Goal: Task Accomplishment & Management: Use online tool/utility

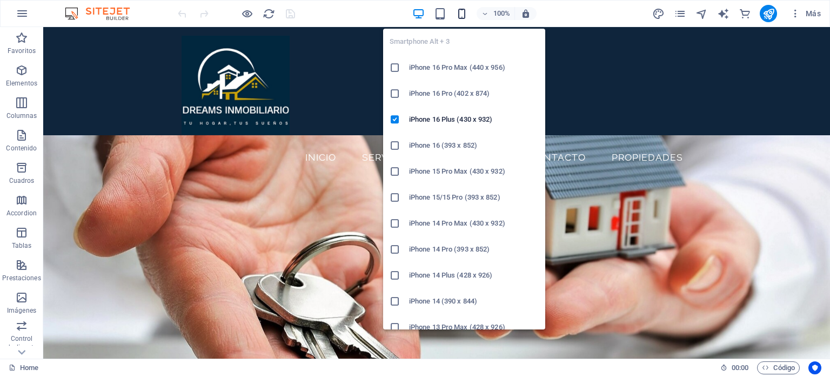
click at [461, 15] on icon "button" at bounding box center [462, 14] width 12 height 12
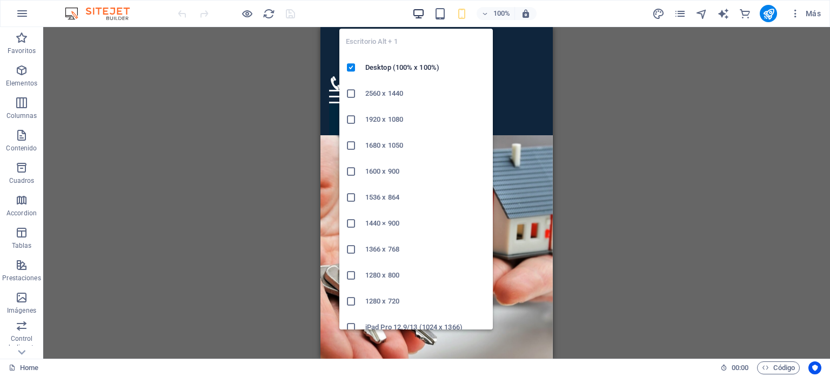
click at [416, 15] on icon "button" at bounding box center [418, 14] width 12 height 12
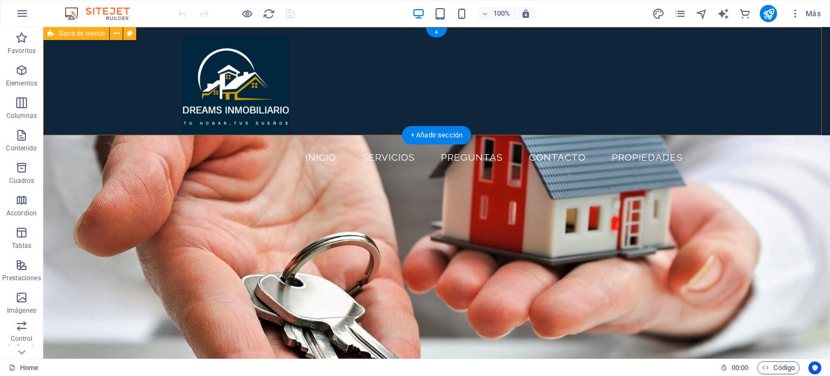
click at [108, 90] on div "Insta Inicio Servicios Preguntas Contacto propiedades" at bounding box center [436, 81] width 787 height 108
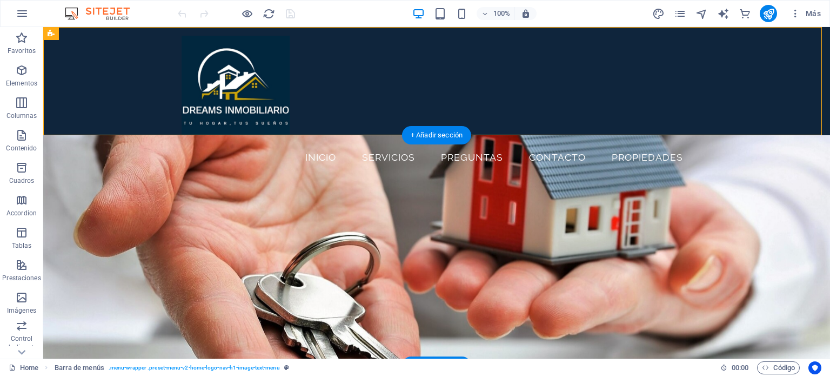
click at [114, 228] on figure at bounding box center [436, 250] width 787 height 230
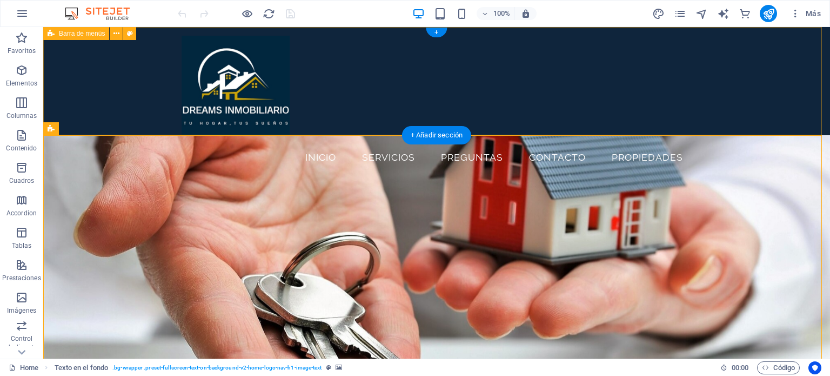
click at [108, 79] on div "Insta Inicio Servicios Preguntas Contacto propiedades" at bounding box center [436, 81] width 787 height 108
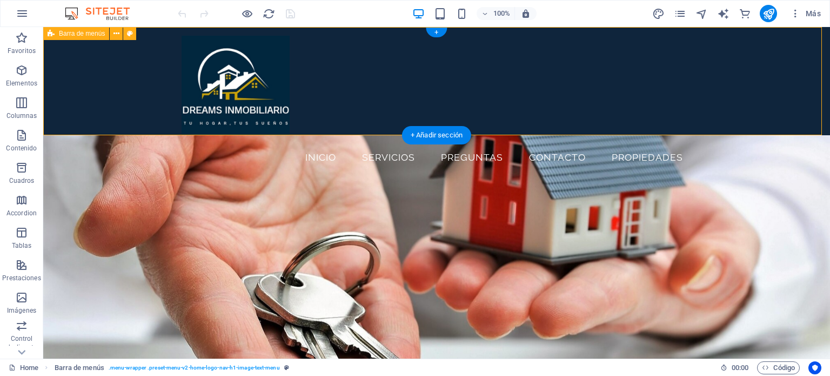
click at [778, 77] on div "Insta Inicio Servicios Preguntas Contacto propiedades" at bounding box center [436, 81] width 787 height 108
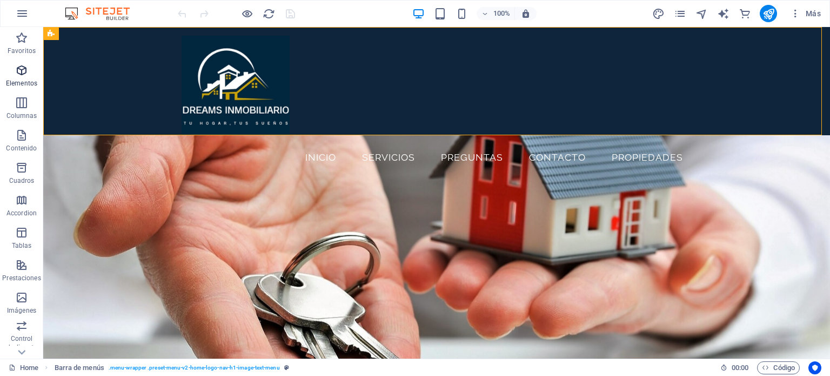
click at [17, 76] on icon "button" at bounding box center [21, 70] width 13 height 13
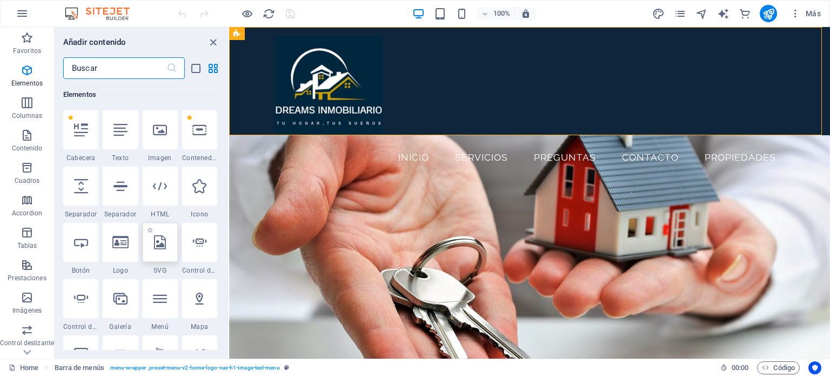
scroll to position [257, 0]
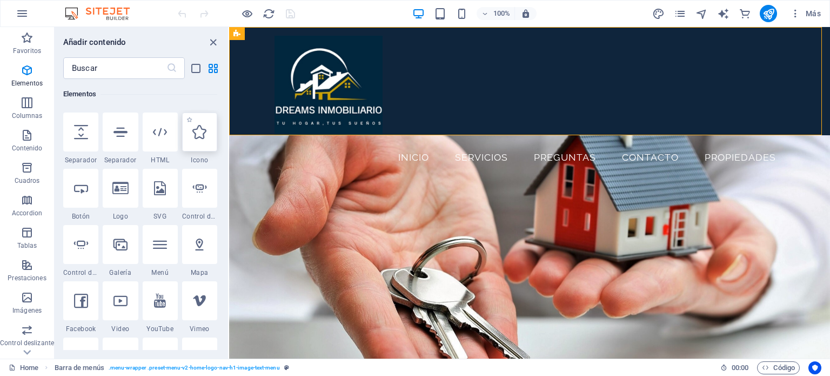
click at [202, 144] on div at bounding box center [199, 131] width 35 height 39
select select "xMidYMid"
select select "px"
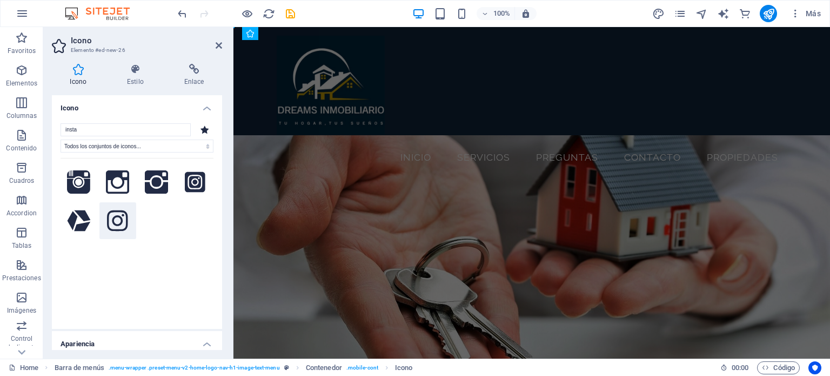
type input "insta"
click at [119, 224] on icon at bounding box center [117, 220] width 21 height 21
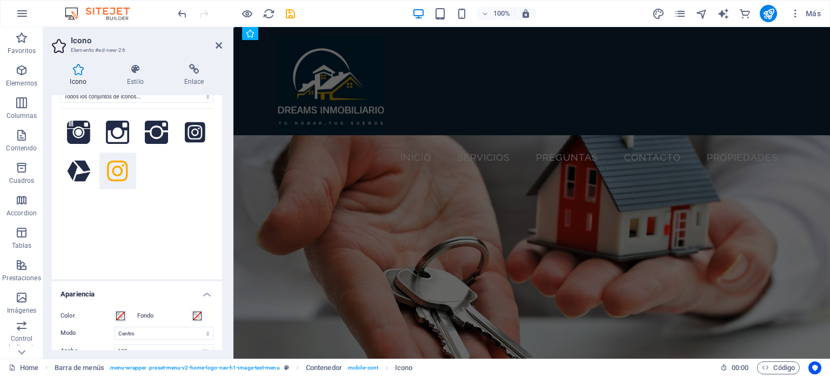
scroll to position [0, 0]
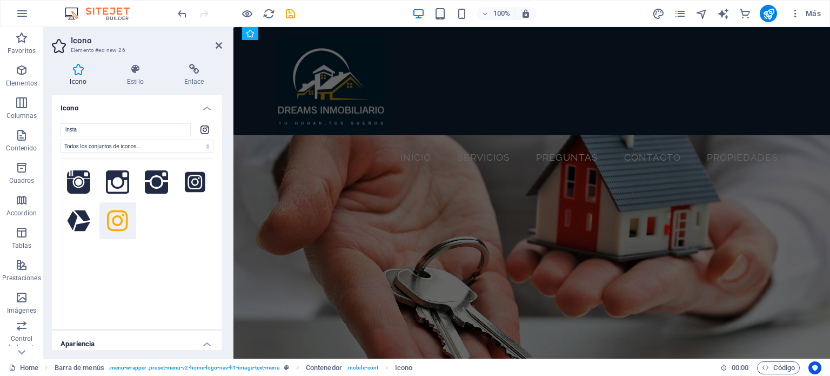
click at [120, 222] on icon at bounding box center [117, 220] width 21 height 21
drag, startPoint x: 353, startPoint y: 242, endPoint x: 801, endPoint y: 60, distance: 483.7
drag, startPoint x: 352, startPoint y: 251, endPoint x: 791, endPoint y: 57, distance: 480.6
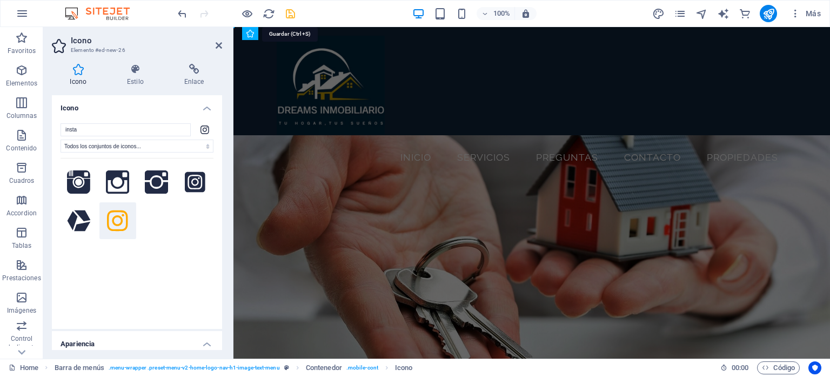
click at [289, 14] on icon "save" at bounding box center [290, 14] width 12 height 12
checkbox input "false"
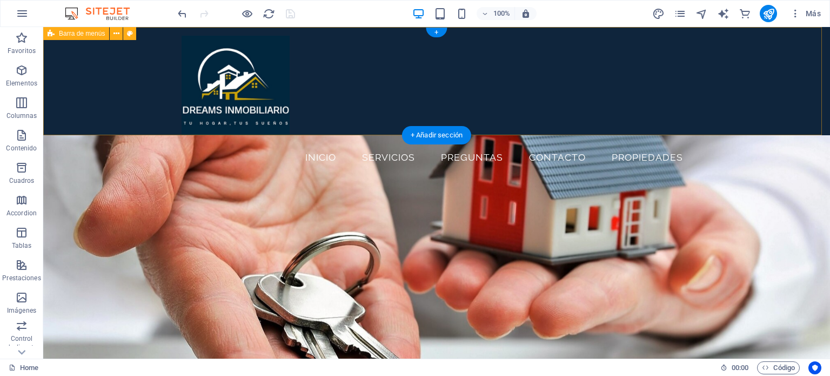
click at [765, 93] on div "Insta Inicio Servicios Preguntas Contacto propiedades" at bounding box center [436, 81] width 787 height 108
drag, startPoint x: 83, startPoint y: 88, endPoint x: 339, endPoint y: 86, distance: 256.2
click at [82, 88] on div "Insta Inicio Servicios Preguntas Contacto propiedades" at bounding box center [436, 81] width 787 height 108
click at [753, 82] on div "Insta Inicio Servicios Preguntas Contacto propiedades" at bounding box center [436, 81] width 787 height 108
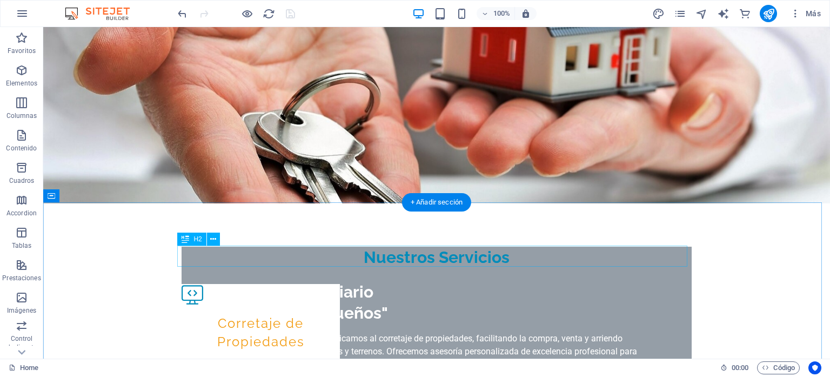
scroll to position [216, 0]
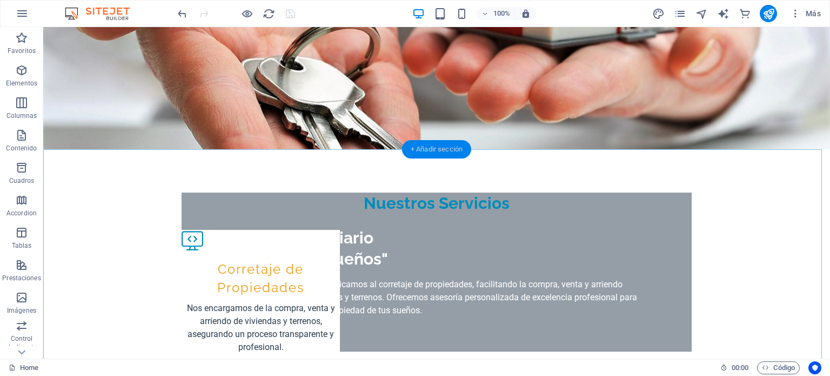
click at [439, 150] on div "+ Añadir sección" at bounding box center [436, 149] width 69 height 18
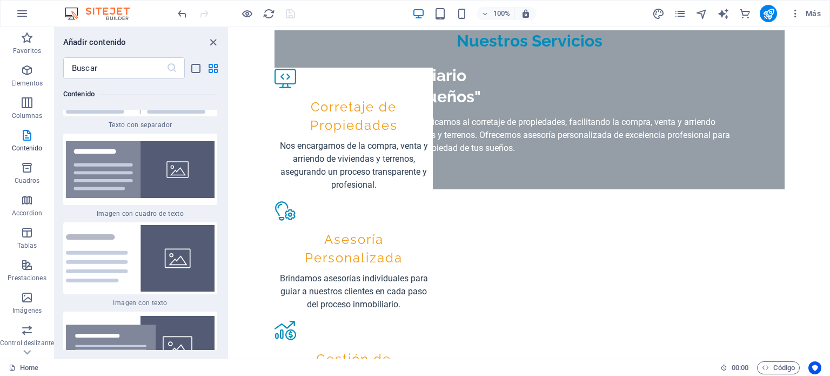
scroll to position [3952, 0]
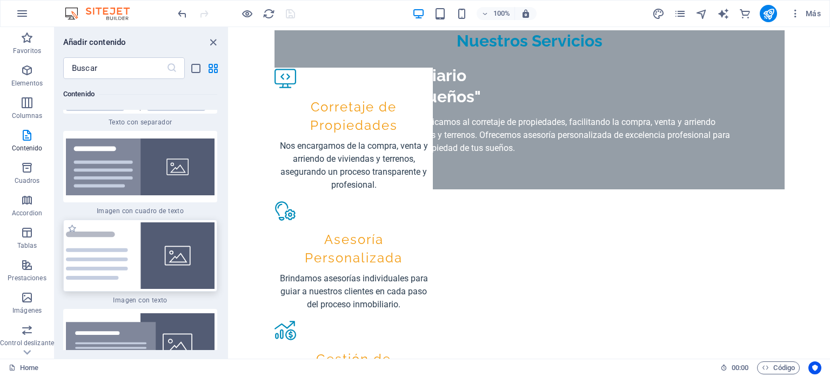
click at [129, 222] on img at bounding box center [140, 255] width 149 height 66
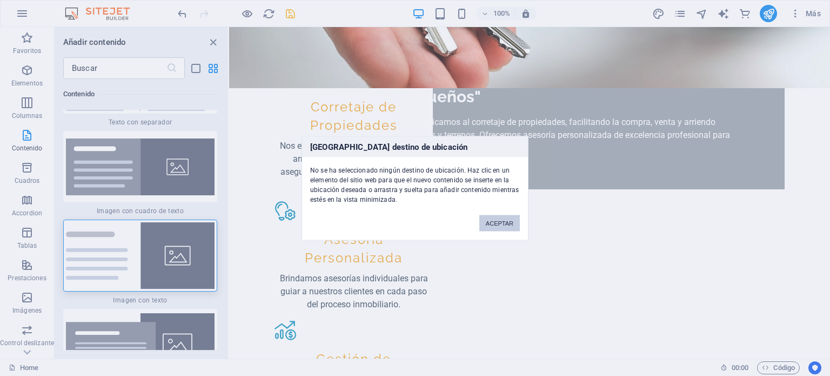
click at [498, 224] on button "ACEPTAR" at bounding box center [499, 223] width 41 height 16
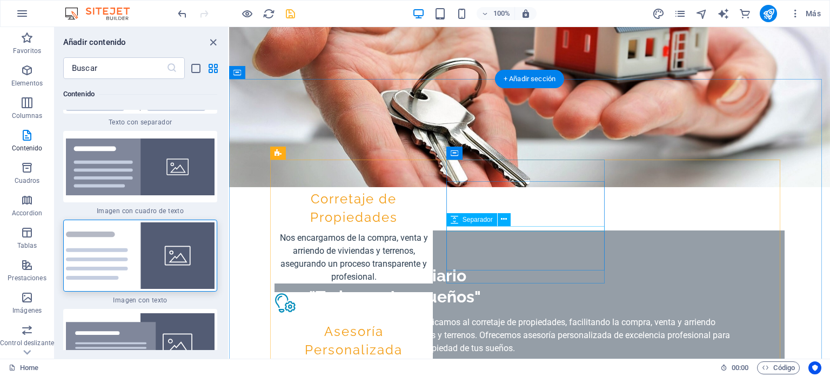
scroll to position [216, 0]
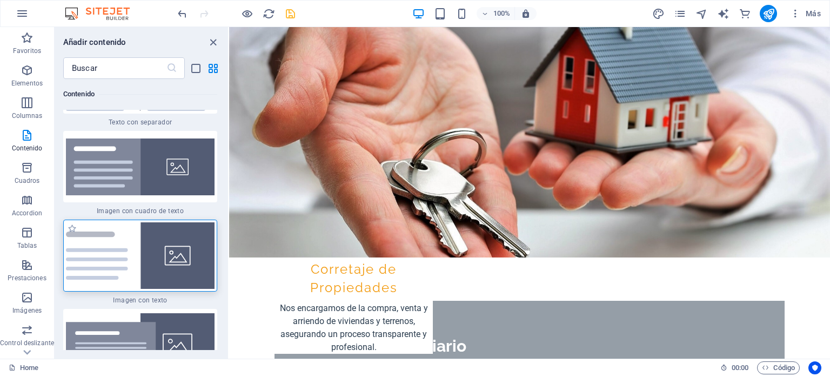
click at [132, 222] on img at bounding box center [140, 255] width 149 height 66
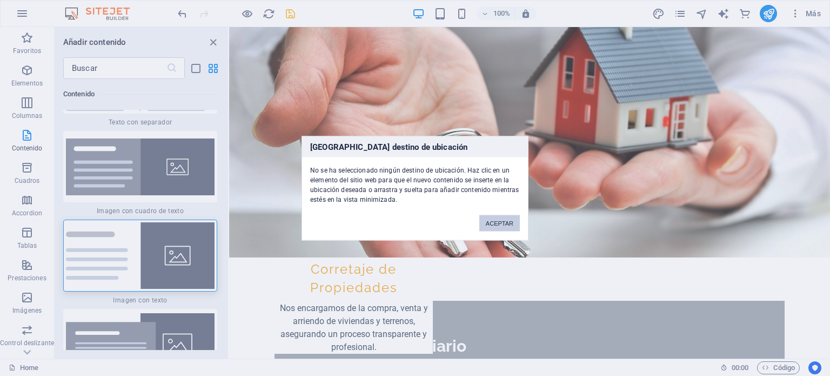
click at [497, 220] on button "ACEPTAR" at bounding box center [499, 223] width 41 height 16
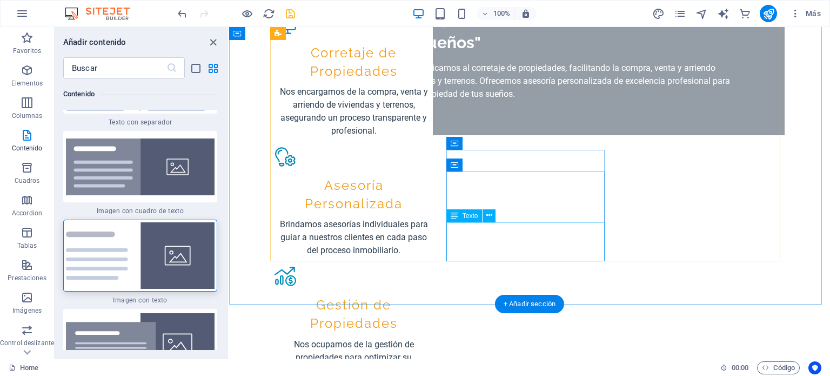
scroll to position [540, 0]
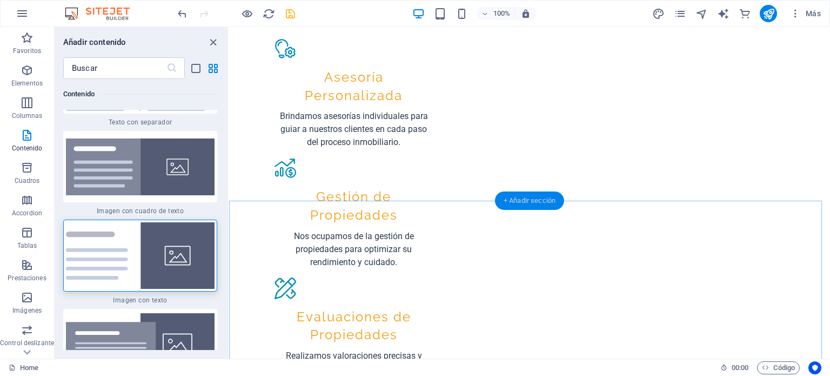
click at [522, 199] on div "+ Añadir sección" at bounding box center [529, 200] width 69 height 18
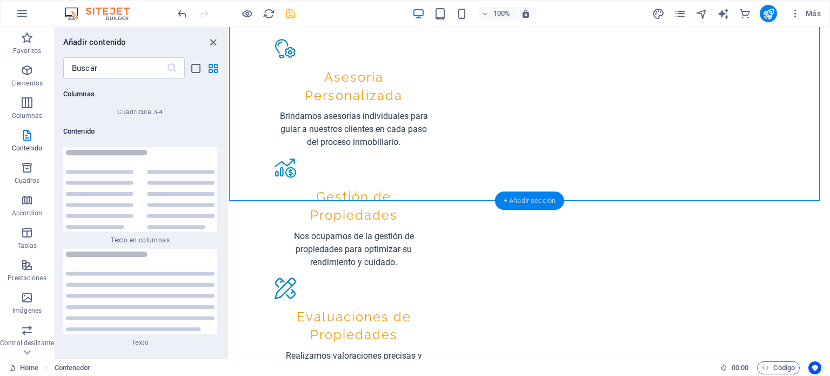
scroll to position [3628, 0]
click at [524, 202] on div "+ Añadir sección" at bounding box center [529, 200] width 69 height 18
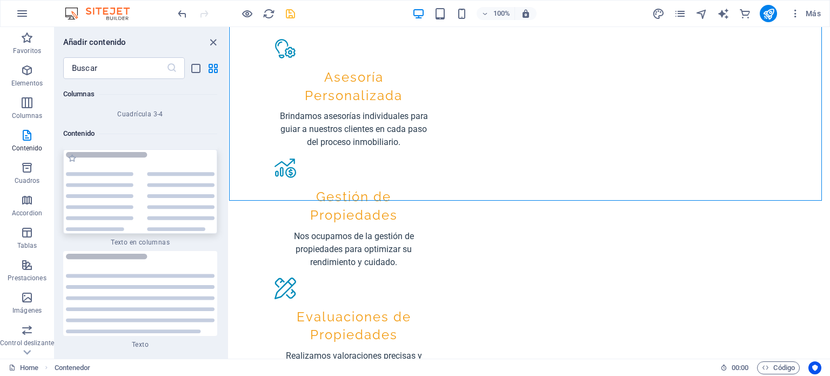
drag, startPoint x: 142, startPoint y: 176, endPoint x: 34, endPoint y: 181, distance: 107.7
click at [142, 176] on img at bounding box center [140, 191] width 149 height 79
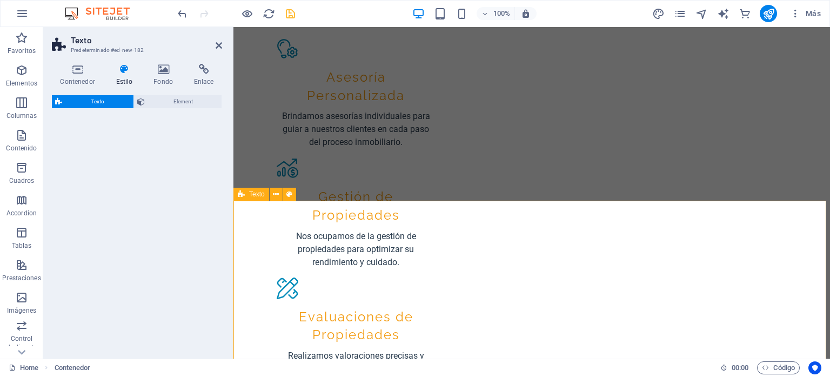
select select "rem"
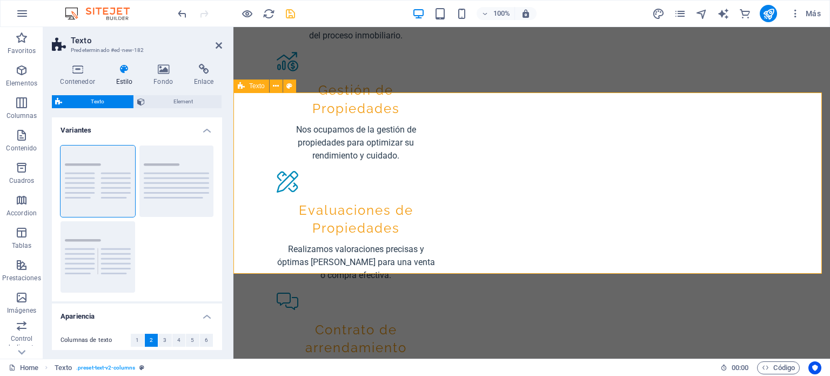
scroll to position [649, 0]
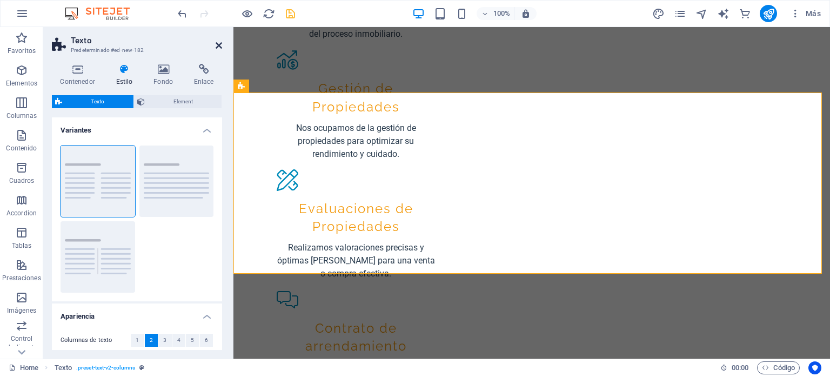
click at [218, 43] on icon at bounding box center [219, 45] width 6 height 9
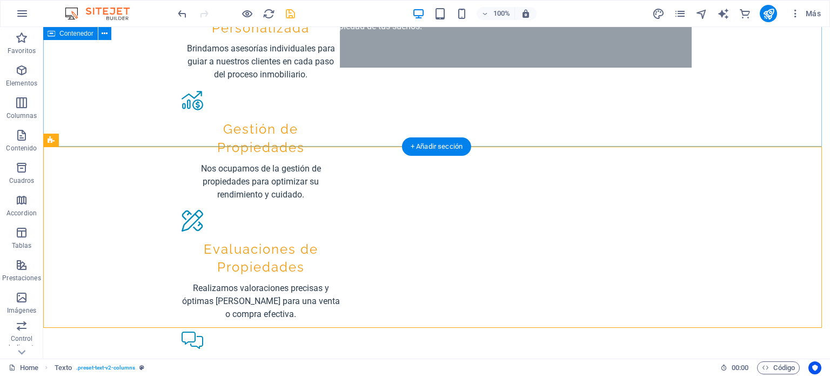
scroll to position [595, 0]
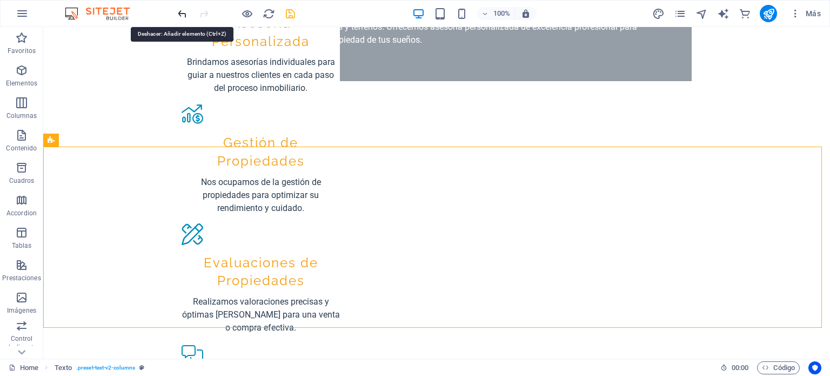
click at [179, 12] on icon "undo" at bounding box center [182, 14] width 12 height 12
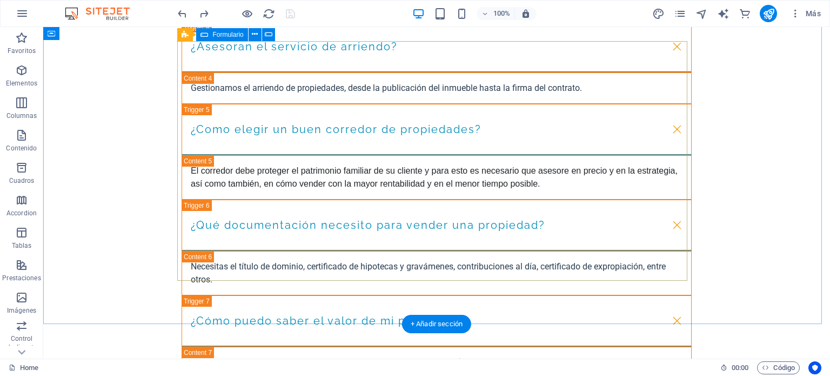
scroll to position [1528, 0]
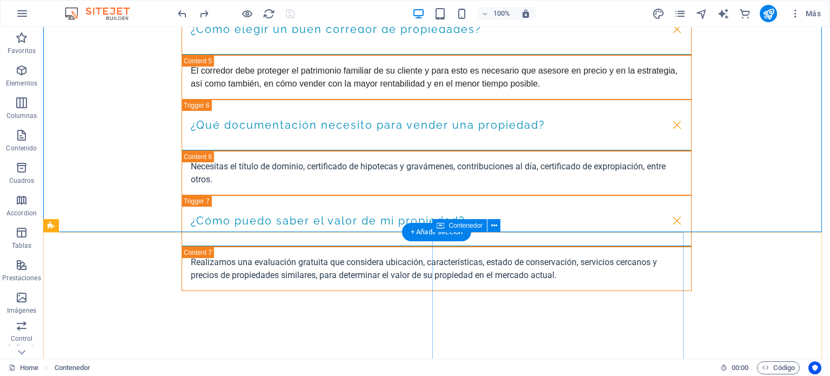
scroll to position [1690, 0]
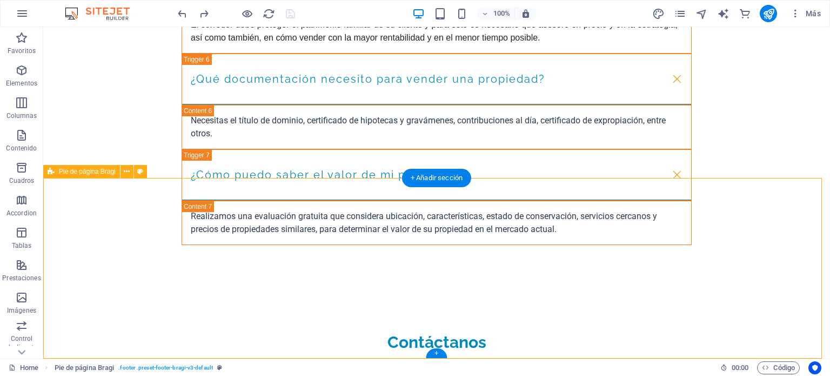
drag, startPoint x: 742, startPoint y: 274, endPoint x: 409, endPoint y: 274, distance: 332.9
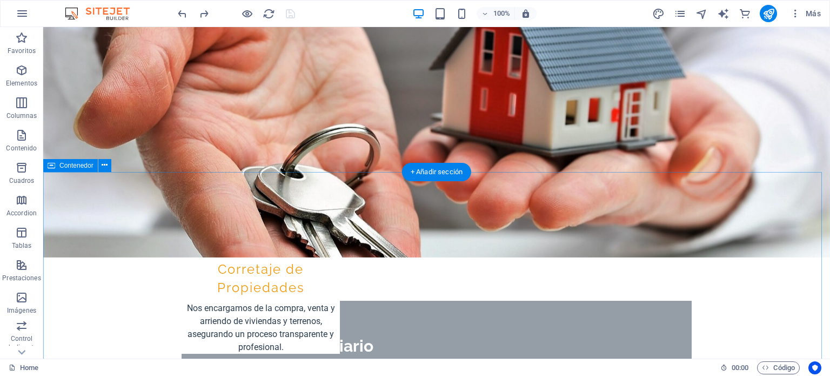
scroll to position [0, 0]
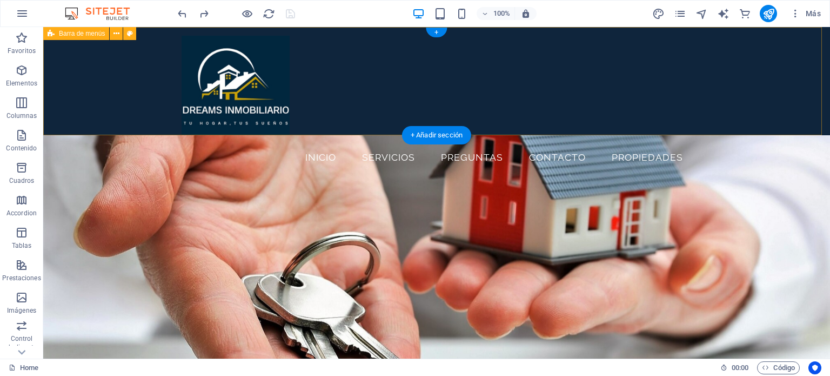
click at [93, 67] on div "Insta Inicio Servicios Preguntas Contacto propiedades" at bounding box center [436, 81] width 787 height 108
click at [779, 66] on div "Insta Inicio Servicios Preguntas Contacto propiedades" at bounding box center [436, 81] width 787 height 108
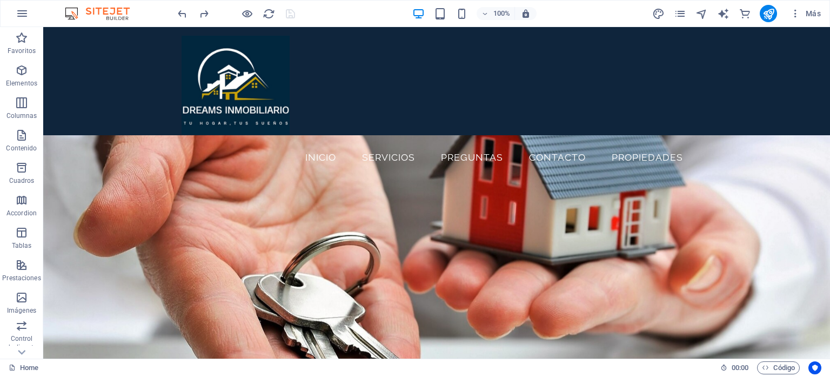
click at [371, 21] on div "100% Más" at bounding box center [501, 13] width 650 height 17
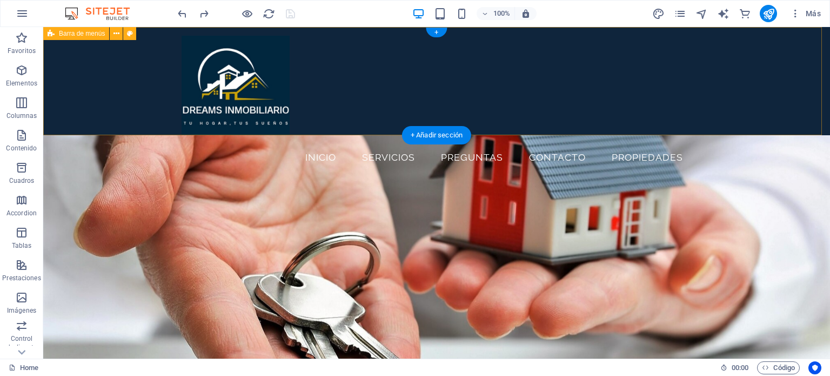
drag, startPoint x: 108, startPoint y: 77, endPoint x: 139, endPoint y: 31, distance: 55.2
click at [108, 77] on div "Insta Inicio Servicios Preguntas Contacto propiedades" at bounding box center [436, 81] width 787 height 108
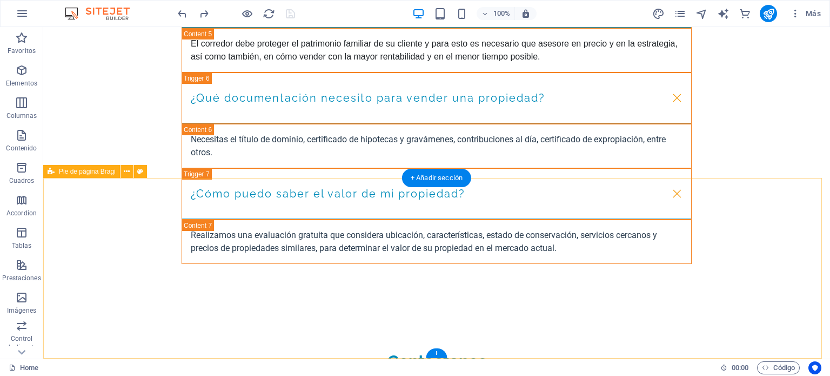
scroll to position [1690, 0]
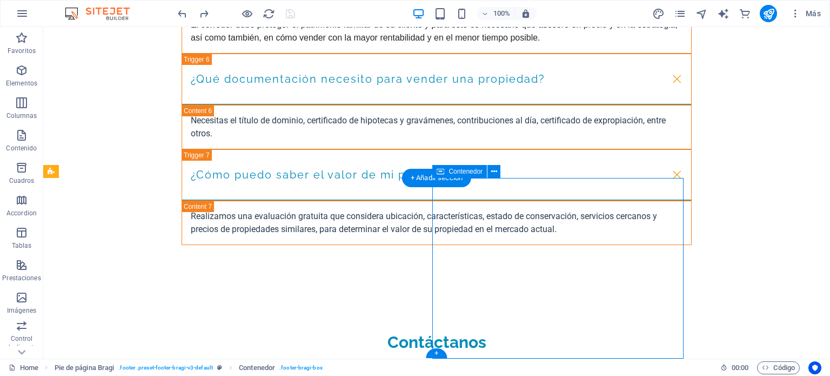
drag, startPoint x: 683, startPoint y: 350, endPoint x: 521, endPoint y: 289, distance: 173.1
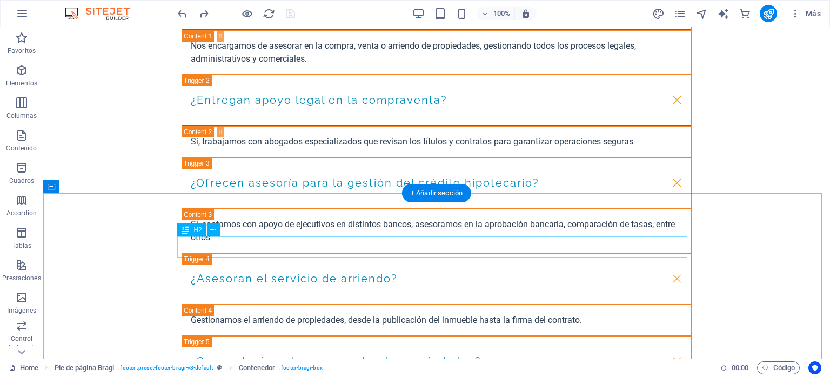
scroll to position [1420, 0]
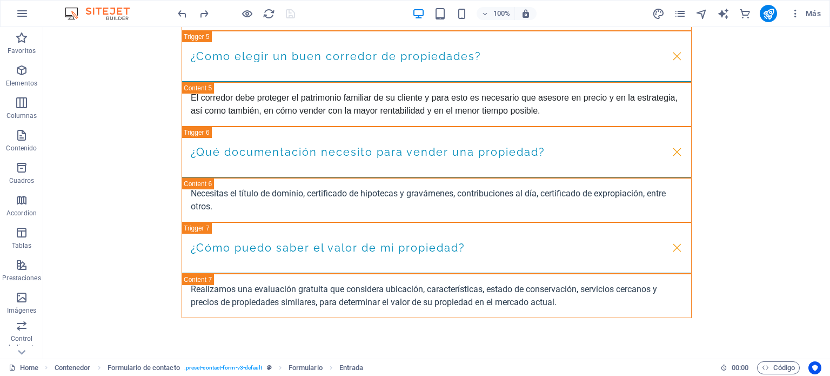
scroll to position [1690, 0]
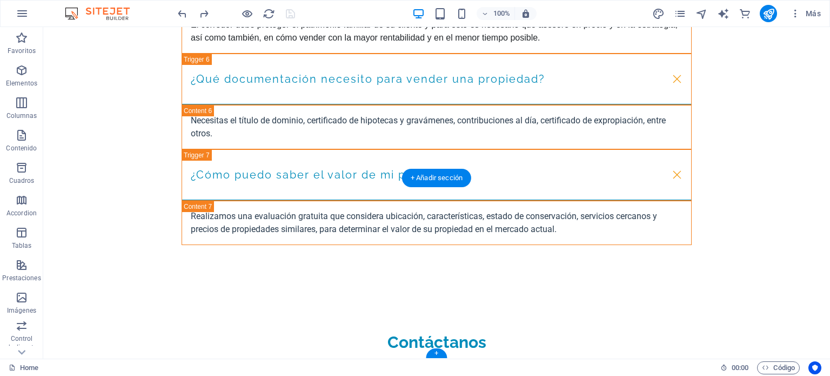
drag, startPoint x: 301, startPoint y: 170, endPoint x: 538, endPoint y: 250, distance: 250.2
click at [22, 72] on icon "button" at bounding box center [21, 70] width 13 height 13
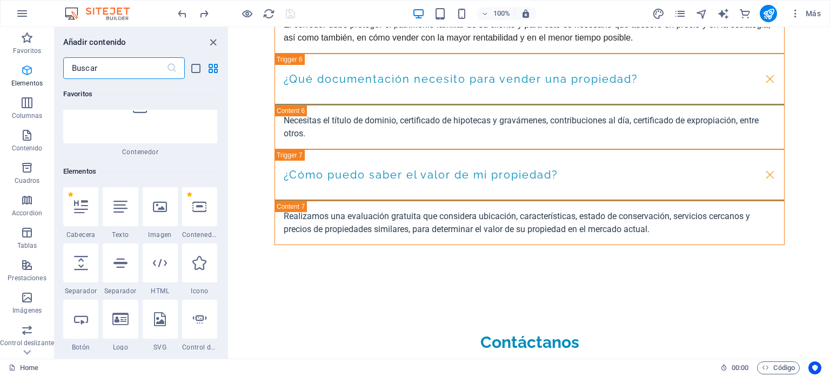
scroll to position [203, 0]
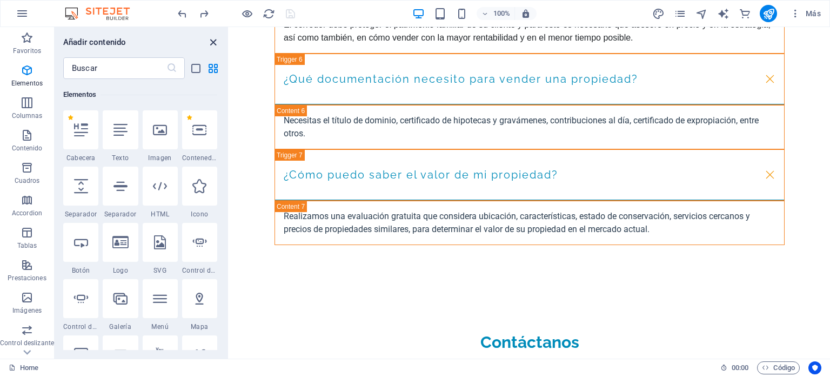
click at [214, 41] on icon "close panel" at bounding box center [213, 42] width 12 height 12
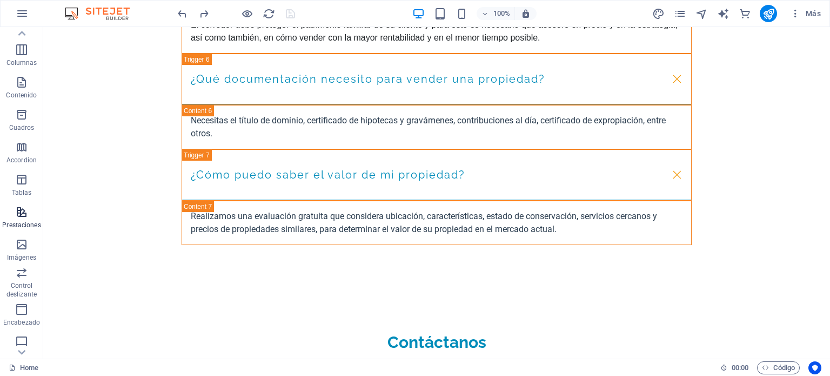
scroll to position [0, 0]
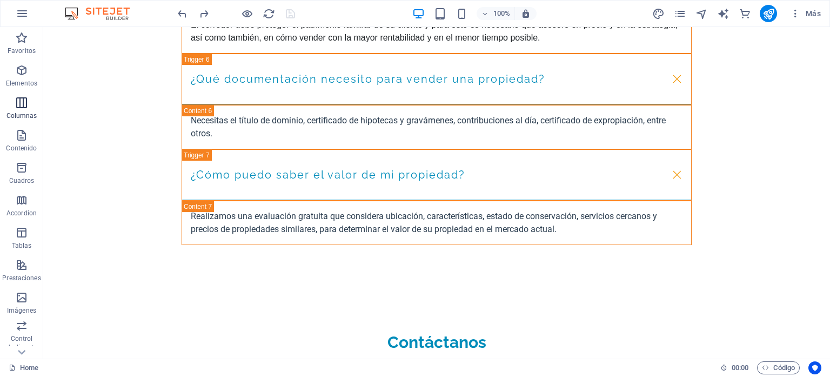
click at [17, 110] on span "Columnas" at bounding box center [21, 109] width 43 height 26
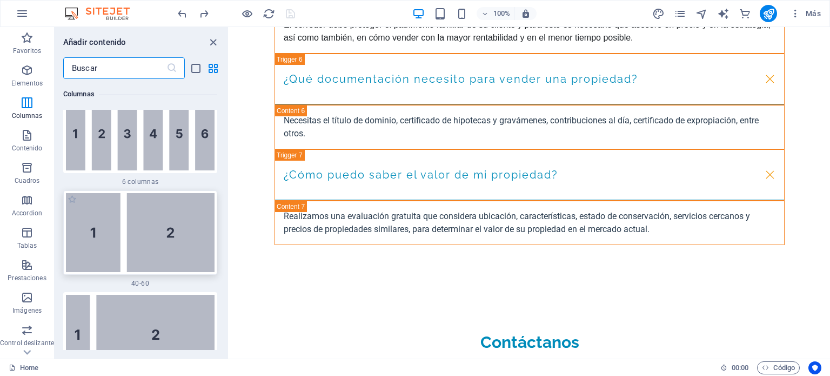
scroll to position [1164, 0]
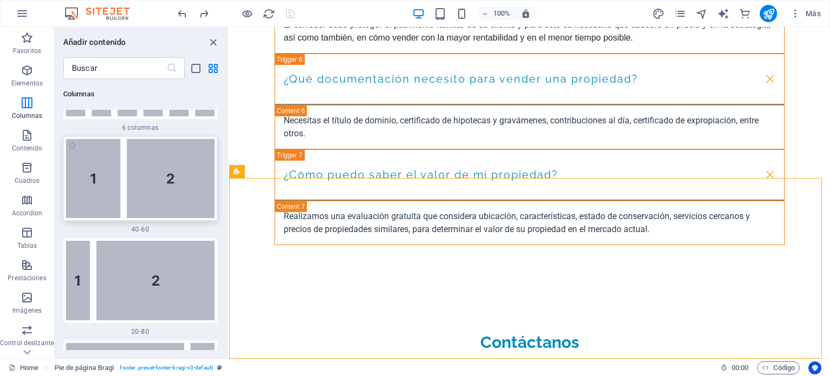
click at [150, 172] on img at bounding box center [140, 178] width 149 height 79
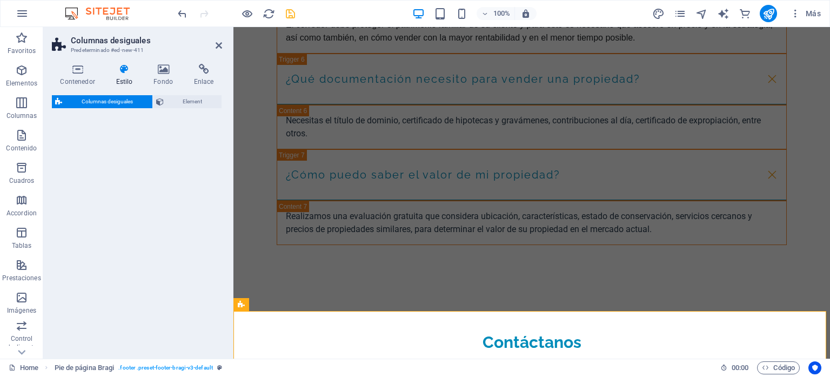
scroll to position [1738, 0]
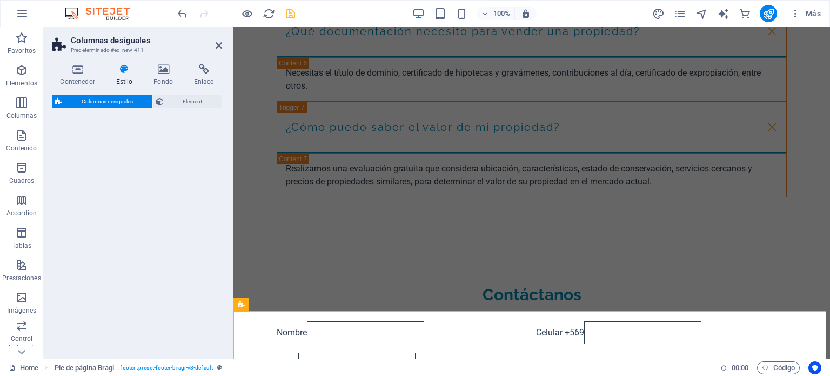
select select "%"
select select "rem"
select select "preset-unequal-columns-v2-1-40-60"
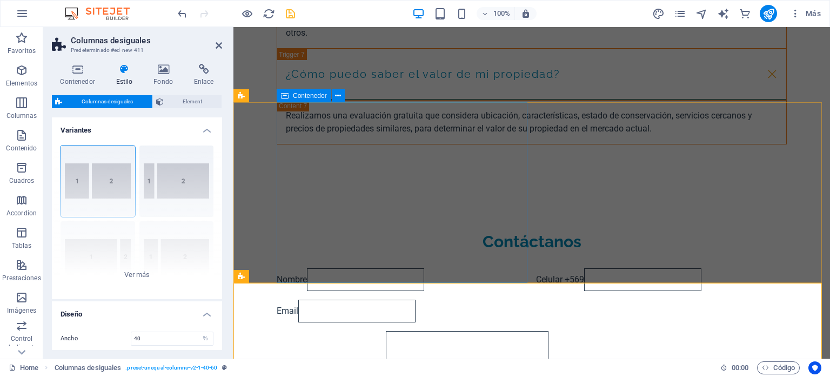
scroll to position [1792, 0]
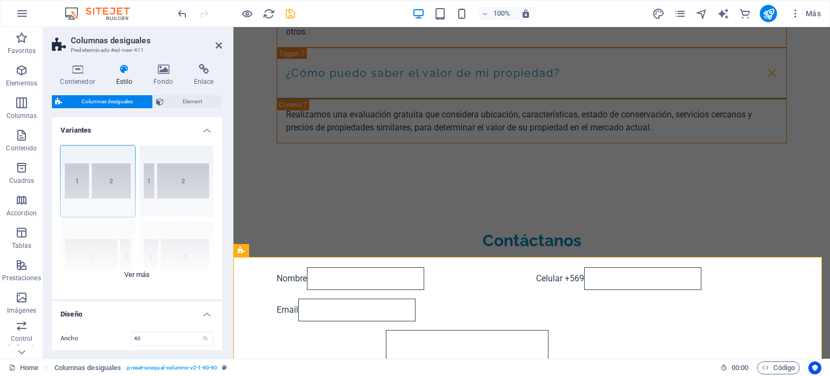
click at [171, 183] on div "[PHONE_NUMBER] [PHONE_NUMBER] 70-30 Predeterminado" at bounding box center [137, 218] width 170 height 162
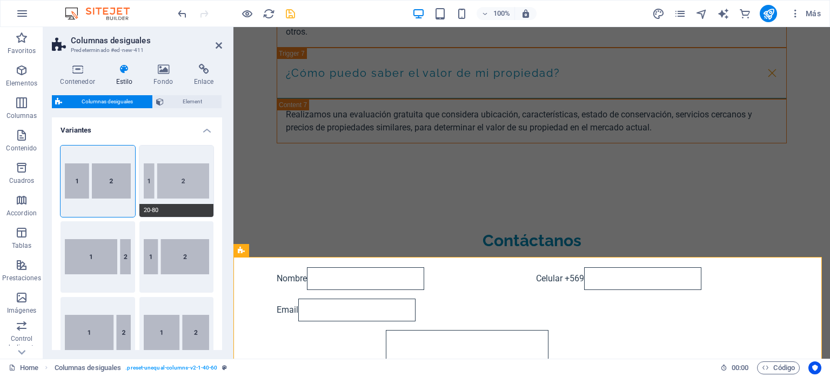
click at [176, 179] on button "20-80" at bounding box center [176, 180] width 75 height 71
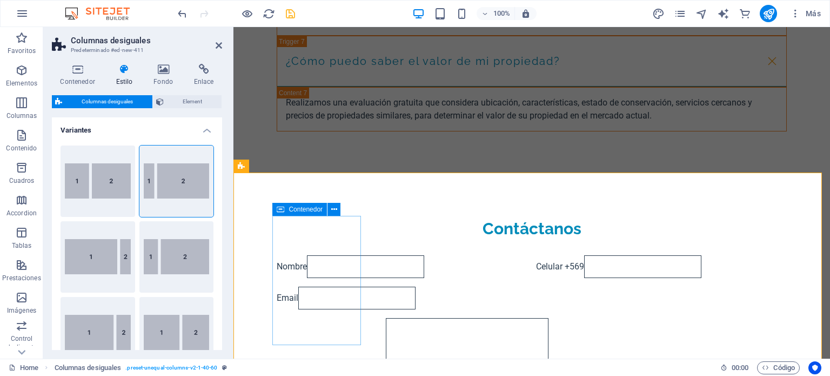
scroll to position [1797, 0]
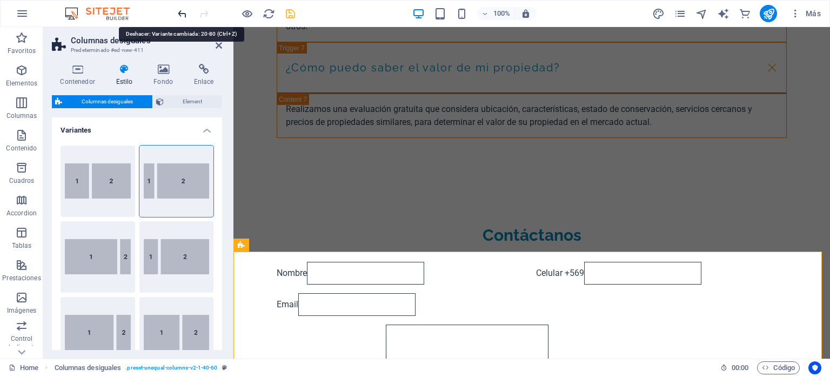
click at [182, 12] on icon "undo" at bounding box center [182, 14] width 12 height 12
type input "40"
click at [182, 12] on icon "undo" at bounding box center [182, 14] width 12 height 12
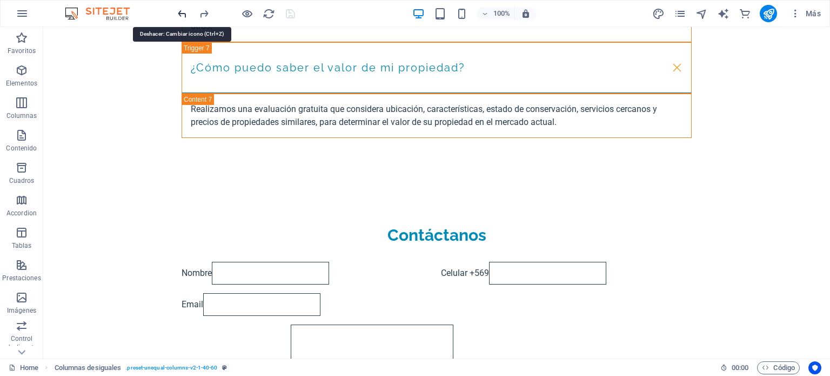
scroll to position [1690, 0]
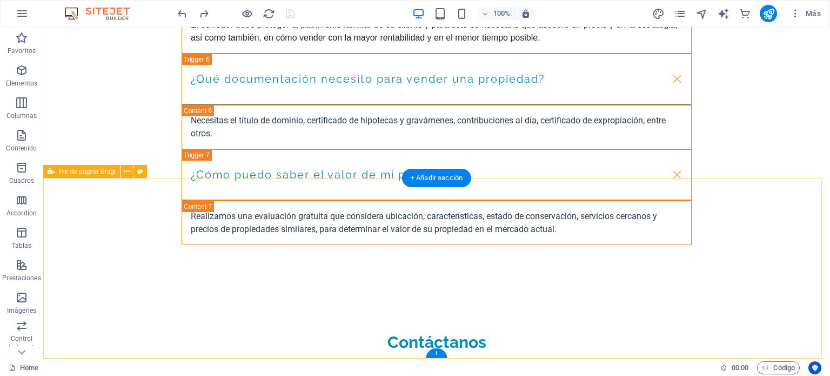
drag, startPoint x: 86, startPoint y: 229, endPoint x: 110, endPoint y: 230, distance: 23.3
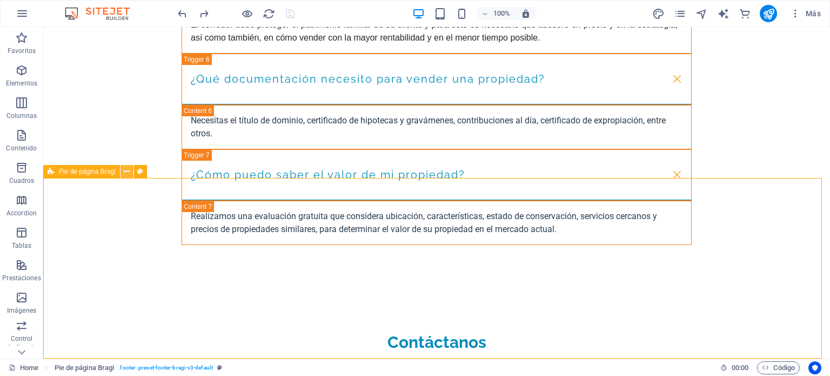
click at [127, 175] on icon at bounding box center [127, 171] width 6 height 11
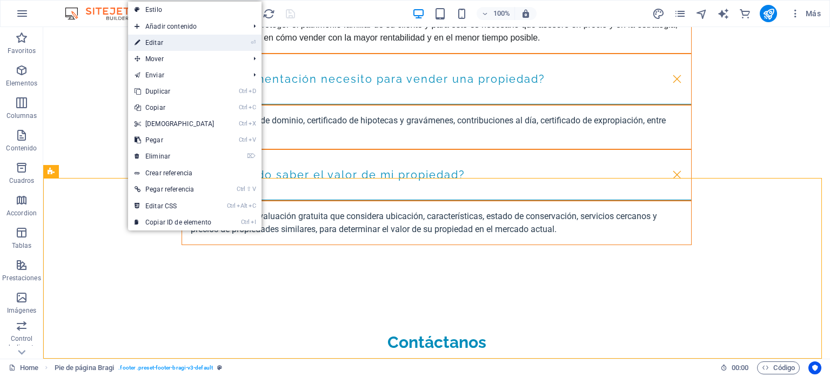
click at [159, 44] on link "⏎ Editar" at bounding box center [174, 43] width 93 height 16
select select "footer"
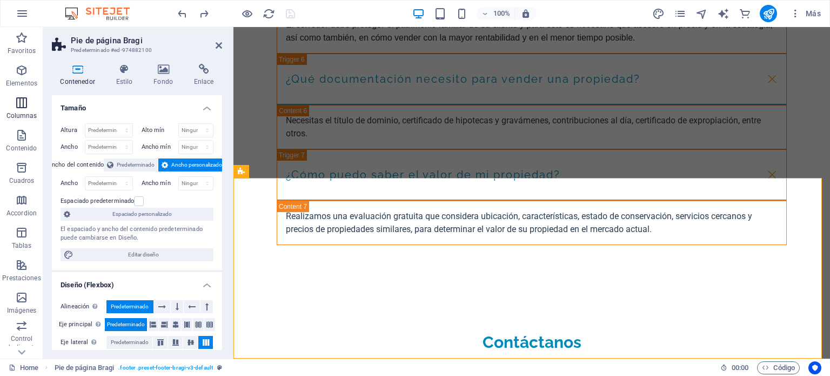
click at [19, 105] on icon "button" at bounding box center [21, 102] width 13 height 13
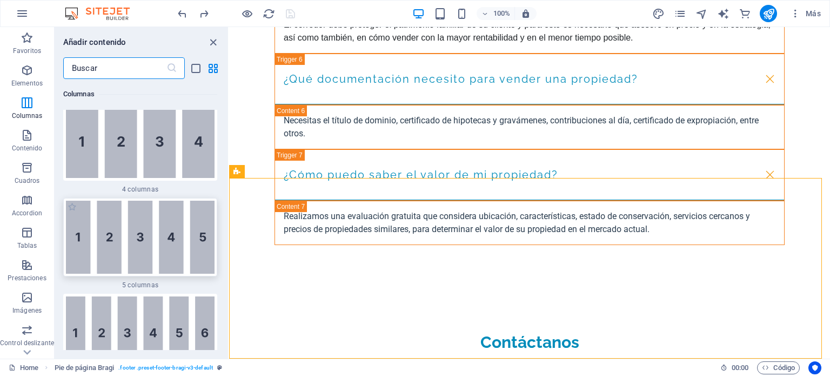
scroll to position [894, 0]
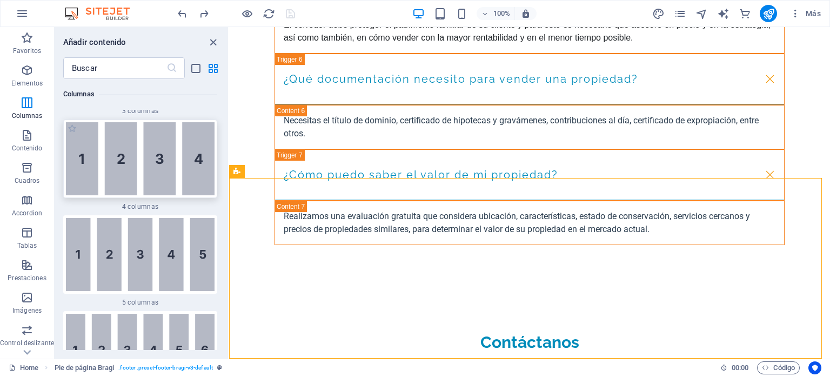
click at [140, 178] on img at bounding box center [140, 158] width 149 height 73
click at [229, 175] on div "Arrastra aquí para reemplazar el contenido existente. Si quieres crear un eleme…" at bounding box center [529, 192] width 601 height 331
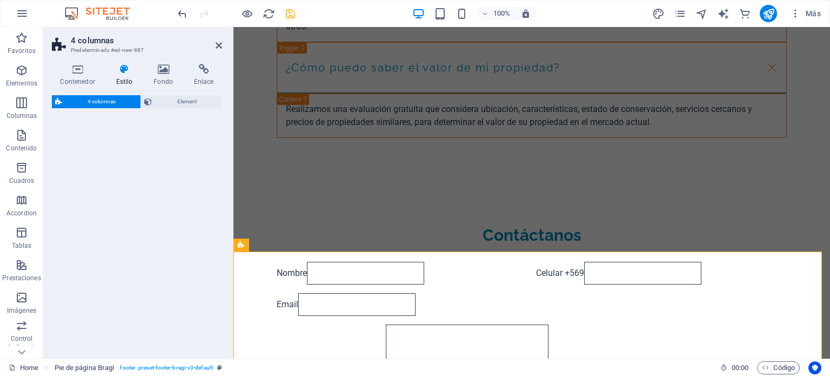
select select "rem"
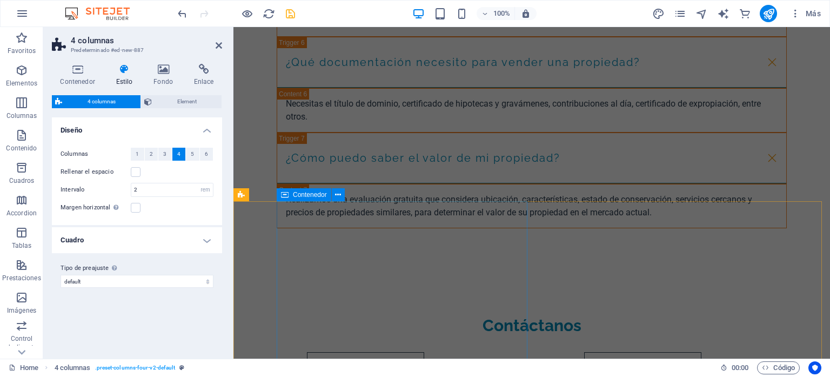
scroll to position [1883, 0]
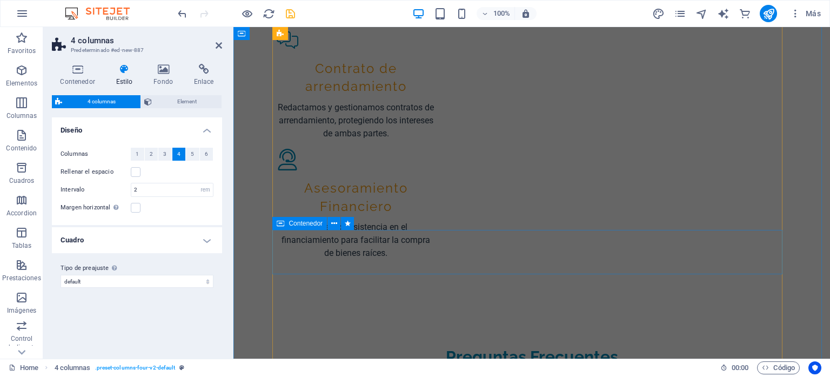
scroll to position [910, 0]
click at [221, 47] on icon at bounding box center [219, 45] width 6 height 9
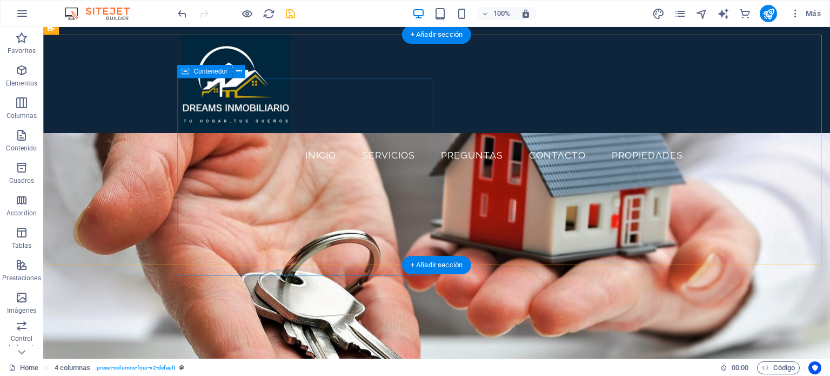
scroll to position [0, 0]
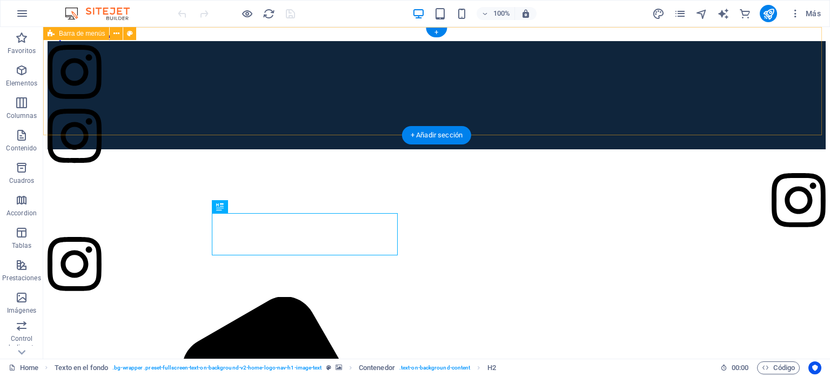
click at [613, 61] on div "Insta Inicio Servicios Preguntas Contacto propiedades" at bounding box center [437, 95] width 778 height 108
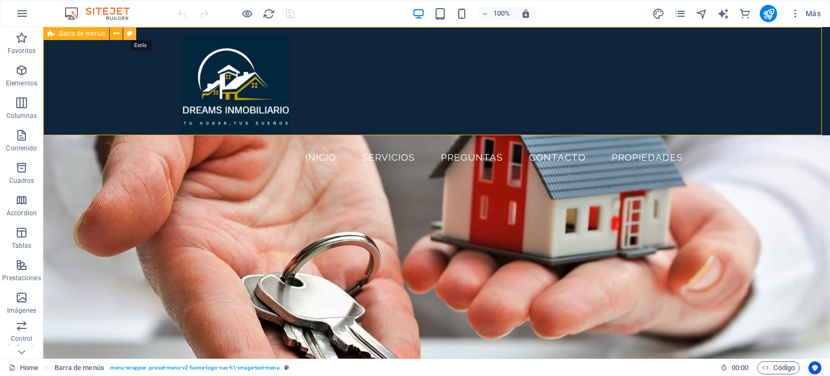
click at [130, 34] on icon at bounding box center [130, 33] width 6 height 11
select select "rem"
select select "preset-menu-v2-home-logo-nav-h1-image-text-menu"
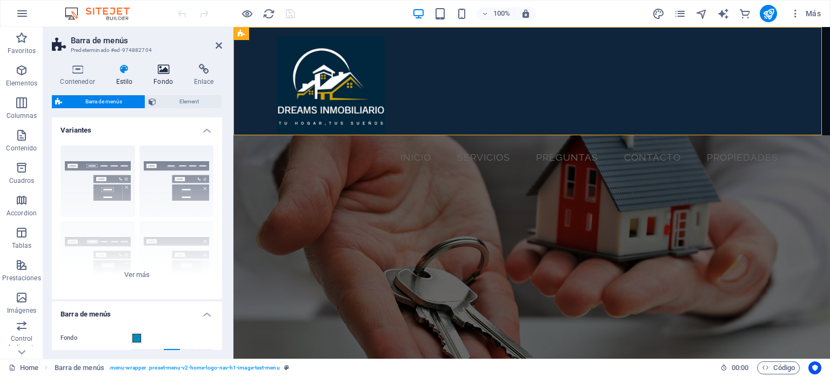
click at [161, 72] on icon at bounding box center [163, 69] width 36 height 11
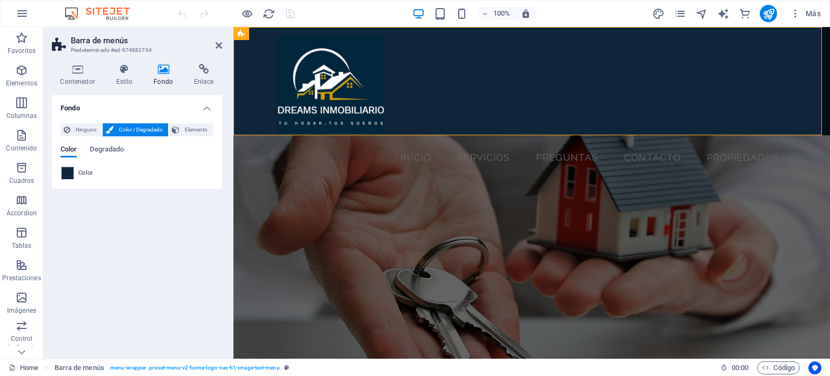
click at [82, 172] on span "Color" at bounding box center [85, 173] width 15 height 9
click at [82, 174] on span "Color" at bounding box center [85, 173] width 15 height 9
click at [117, 132] on span "Color / Degradado" at bounding box center [141, 129] width 48 height 13
click at [124, 126] on span "Color / Degradado" at bounding box center [141, 129] width 48 height 13
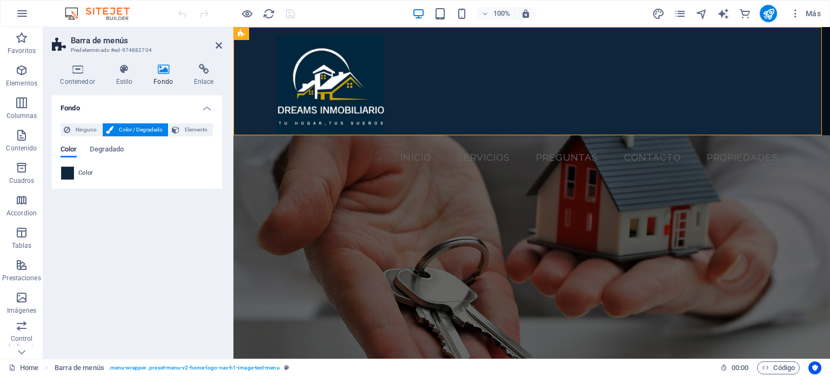
click at [64, 175] on span at bounding box center [68, 173] width 12 height 12
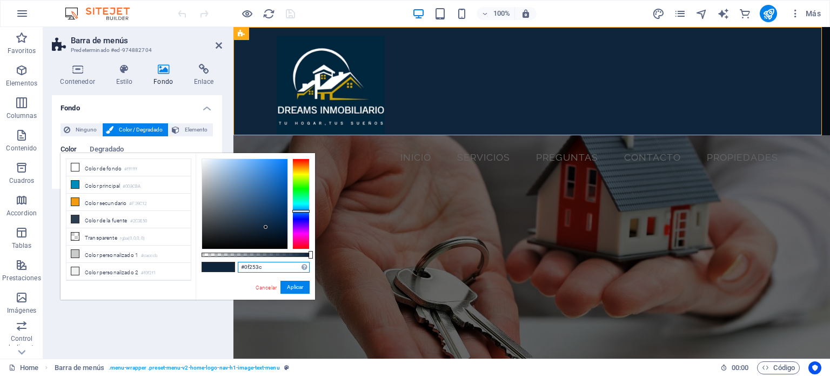
drag, startPoint x: 265, startPoint y: 264, endPoint x: 233, endPoint y: 259, distance: 32.2
click at [233, 259] on div "#0f253c Formatos soportados #0852ed rgb(8, 82, 237) rgba(8, 82, 237, 90%) hsv(2…" at bounding box center [255, 304] width 119 height 303
click at [256, 264] on input "#" at bounding box center [274, 267] width 72 height 11
type input "#00273d"
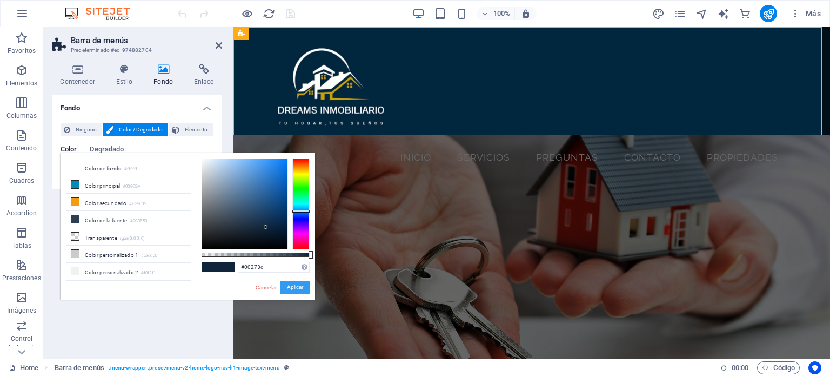
click at [299, 289] on button "Aplicar" at bounding box center [295, 287] width 29 height 13
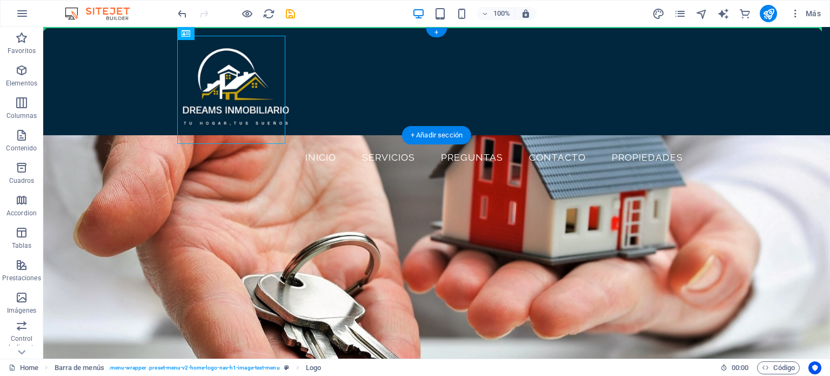
drag, startPoint x: 166, startPoint y: 54, endPoint x: 357, endPoint y: 50, distance: 190.3
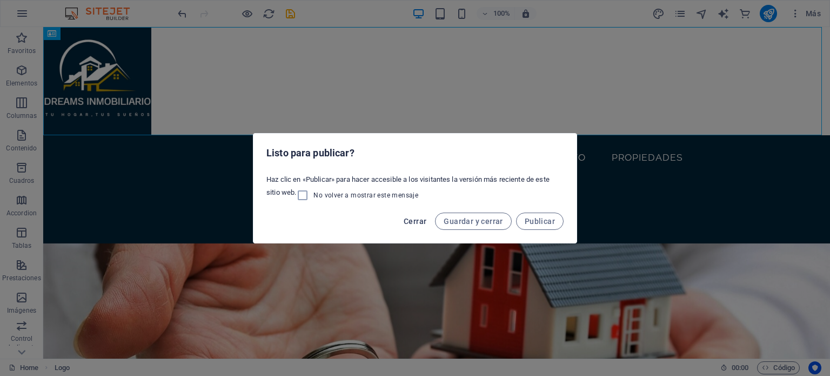
click at [414, 222] on span "Cerrar" at bounding box center [415, 221] width 23 height 9
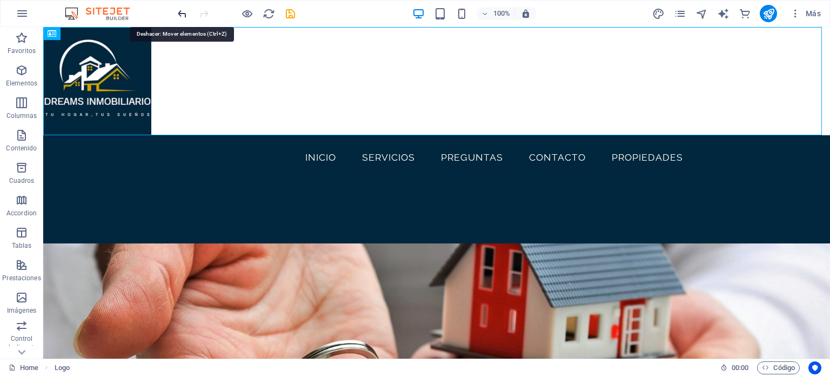
click at [182, 10] on icon "undo" at bounding box center [182, 14] width 12 height 12
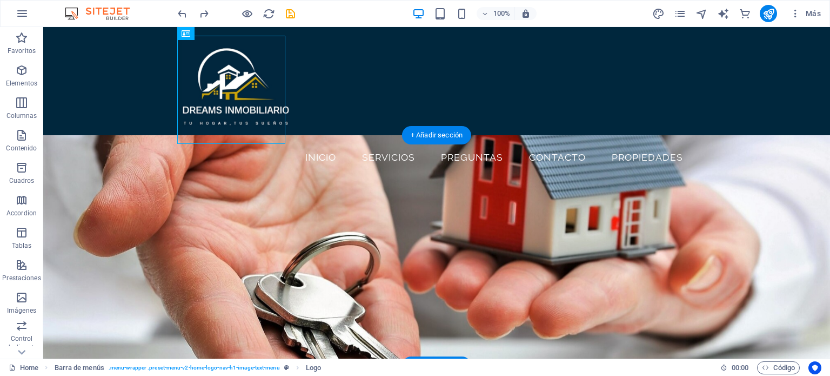
click at [104, 222] on figure at bounding box center [436, 250] width 787 height 230
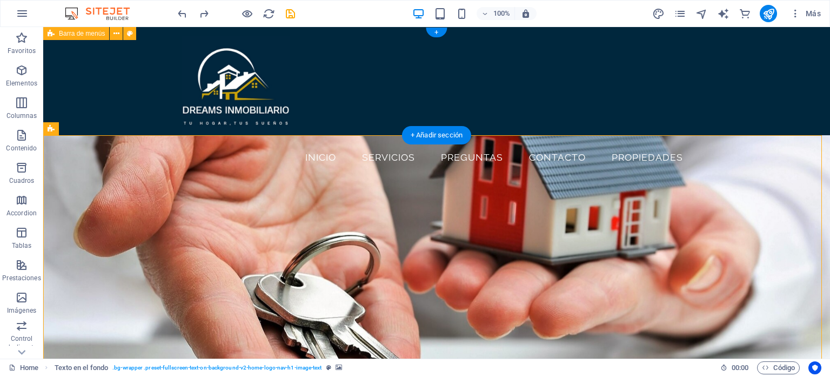
click at [755, 61] on div "Insta Inicio Servicios Preguntas Contacto propiedades" at bounding box center [436, 81] width 787 height 108
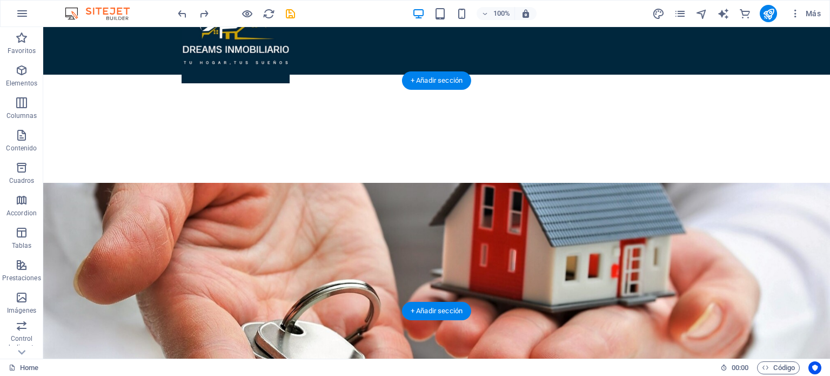
scroll to position [54, 0]
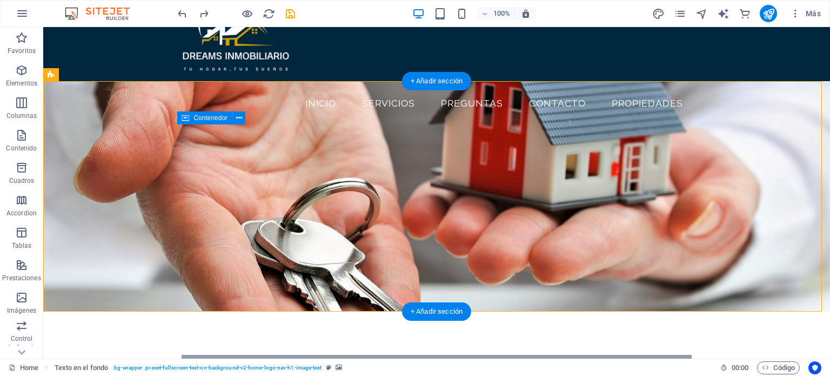
drag, startPoint x: 329, startPoint y: 137, endPoint x: 333, endPoint y: 127, distance: 11.1
click at [95, 243] on figure at bounding box center [436, 196] width 787 height 230
click at [768, 187] on figure at bounding box center [436, 196] width 787 height 230
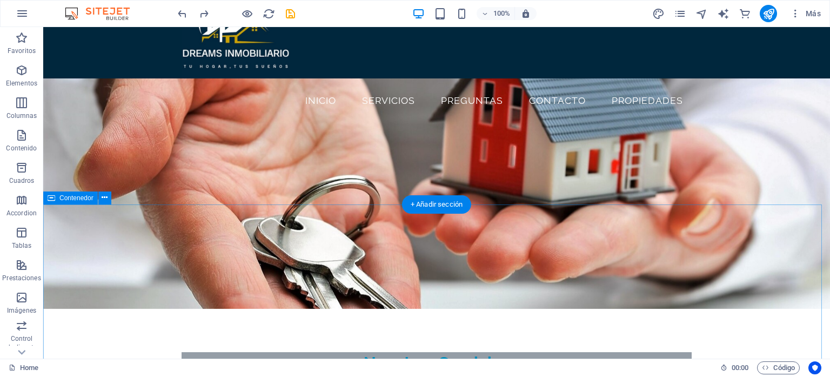
scroll to position [0, 0]
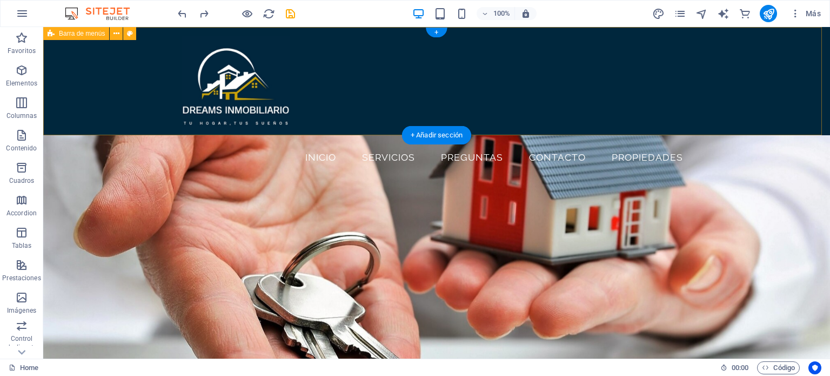
click at [89, 76] on div "Insta Inicio Servicios Preguntas Contacto propiedades" at bounding box center [436, 81] width 787 height 108
click at [760, 67] on div "Insta Inicio Servicios Preguntas Contacto propiedades" at bounding box center [436, 81] width 787 height 108
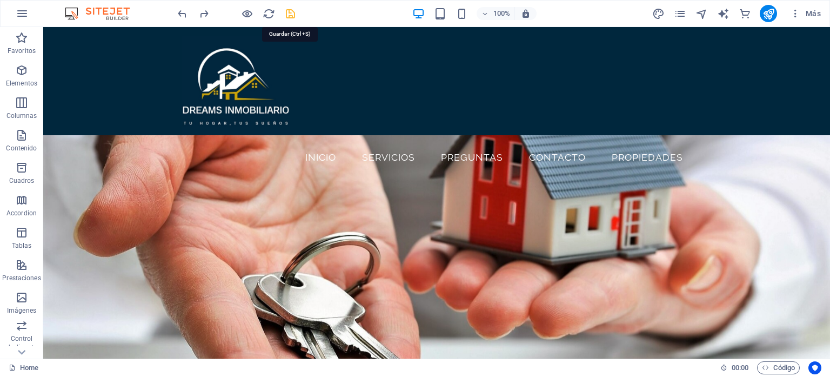
click at [288, 16] on icon "save" at bounding box center [290, 14] width 12 height 12
checkbox input "false"
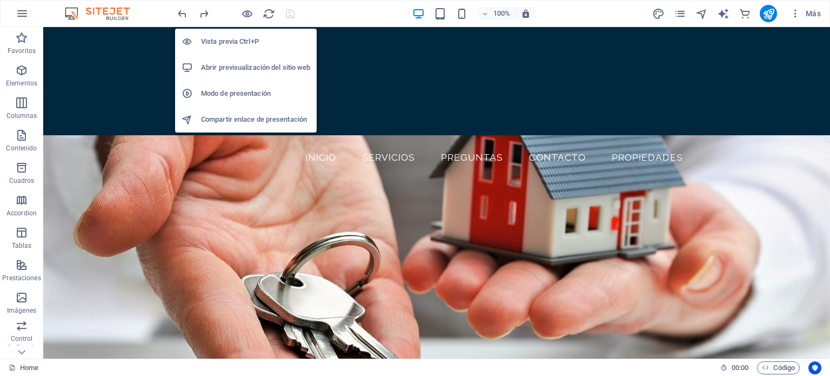
click at [226, 69] on h6 "Abrir previsualización del sitio web" at bounding box center [255, 67] width 109 height 13
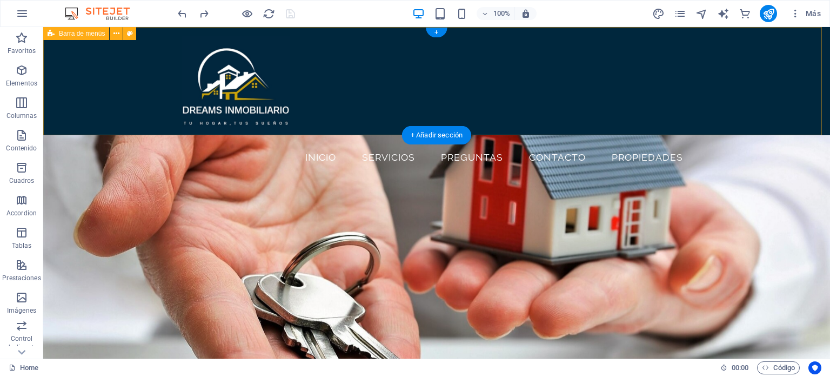
click at [125, 101] on div "Insta Inicio Servicios Preguntas Contacto propiedades" at bounding box center [436, 81] width 787 height 108
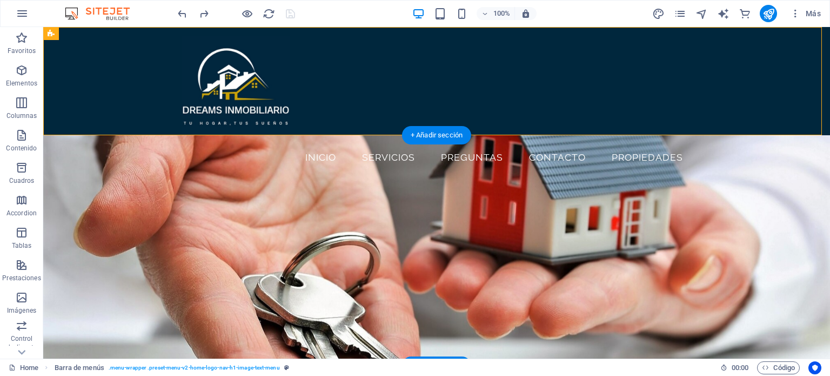
scroll to position [216, 0]
